Goal: Unclear

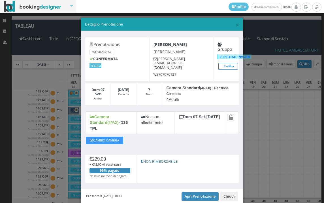
scroll to position [57, 0]
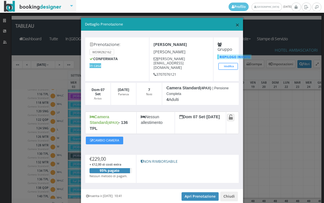
click at [235, 25] on span "×" at bounding box center [237, 25] width 4 height 10
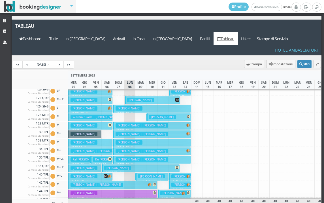
scroll to position [113, 0]
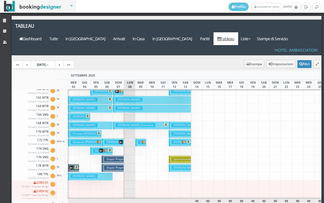
scroll to position [255, 0]
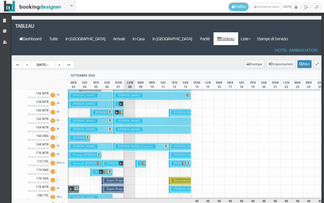
scroll to position [255, 0]
